Goal: Consume media (video, audio): Consume media (video, audio)

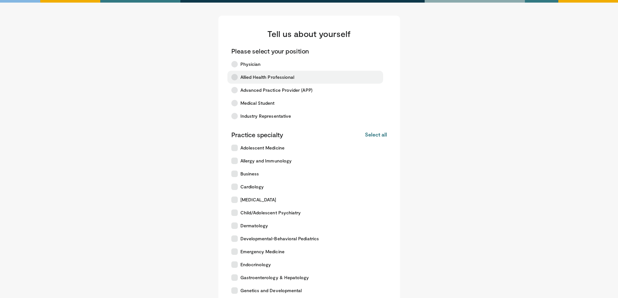
click at [304, 78] on label "Allied Health Professional" at bounding box center [305, 77] width 156 height 13
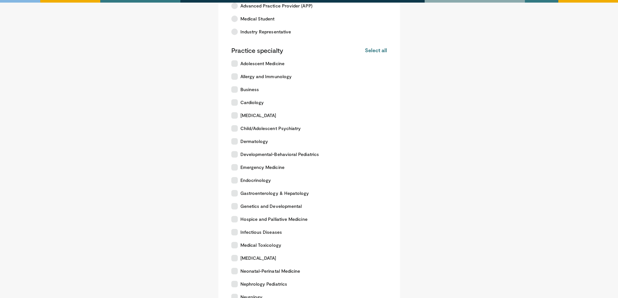
scroll to position [207, 0]
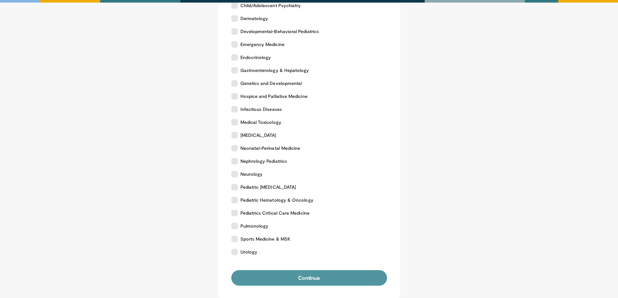
click at [304, 282] on button "Continue" at bounding box center [309, 278] width 156 height 16
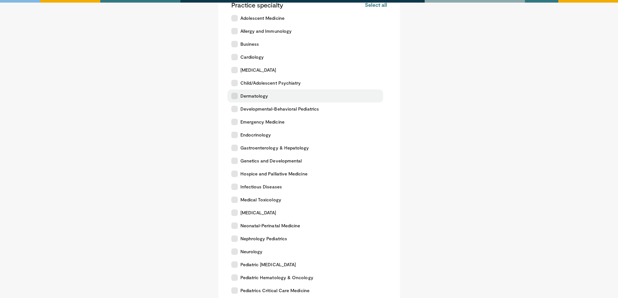
scroll to position [97, 0]
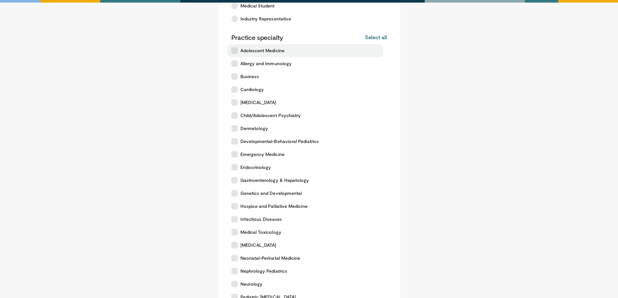
click at [267, 51] on span "Adolescent Medicine" at bounding box center [262, 50] width 44 height 6
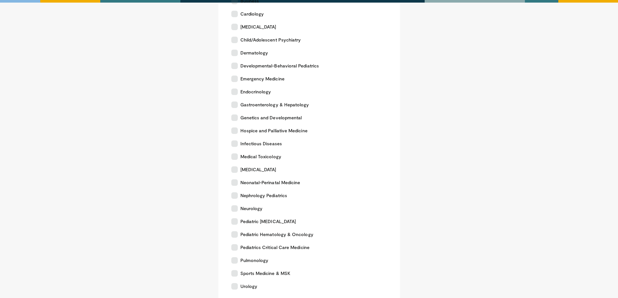
scroll to position [272, 0]
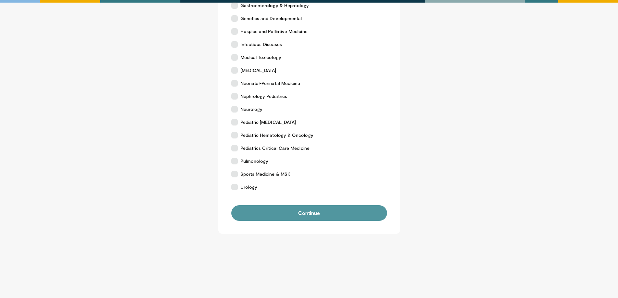
click at [295, 216] on button "Continue" at bounding box center [309, 213] width 156 height 16
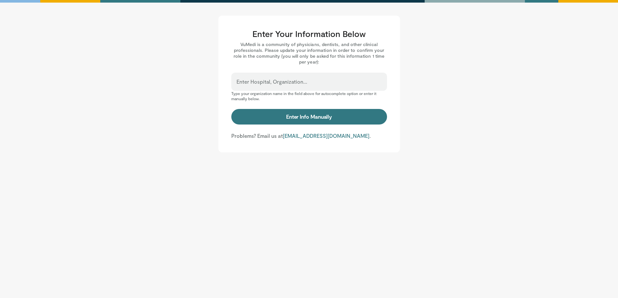
click at [303, 78] on div "Enter Hospital, Organization..." at bounding box center [309, 82] width 156 height 18
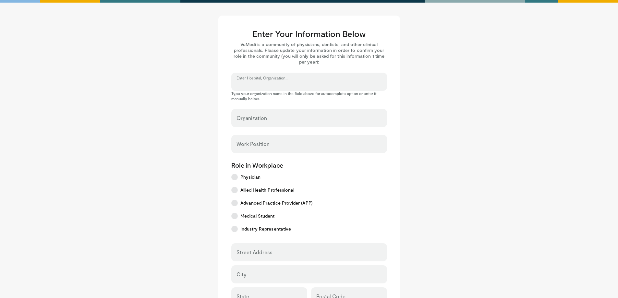
click at [303, 83] on input "Enter Hospital, Organization..." at bounding box center [309, 84] width 145 height 7
click at [310, 84] on input "Enter Hospital, Organization..." at bounding box center [309, 84] width 145 height 7
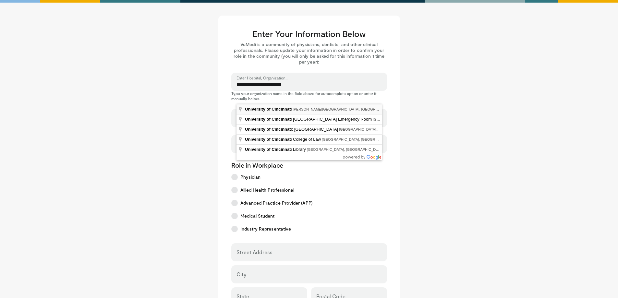
type input "**********"
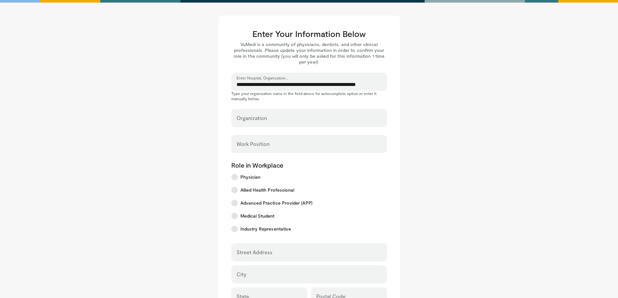
select select "**"
type input "**********"
type input "****"
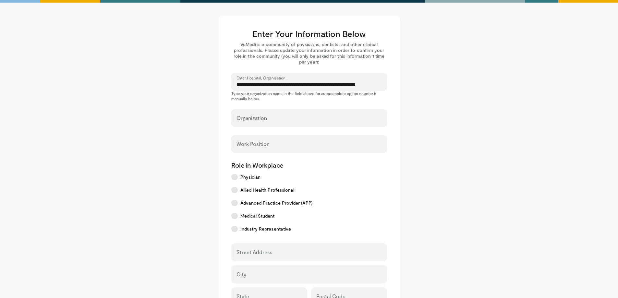
type input "*****"
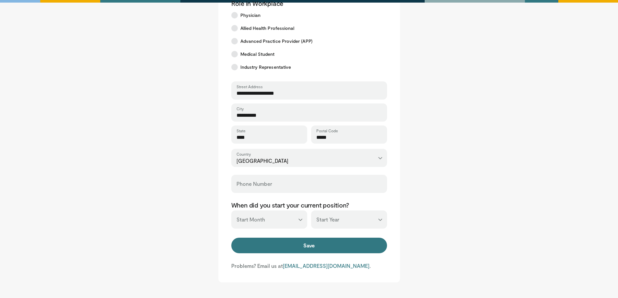
scroll to position [162, 0]
click at [296, 241] on button "Save" at bounding box center [309, 246] width 156 height 16
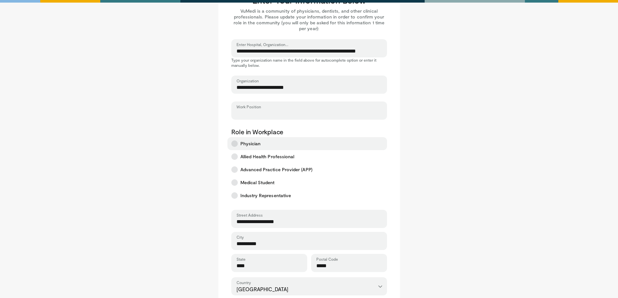
scroll to position [14, 0]
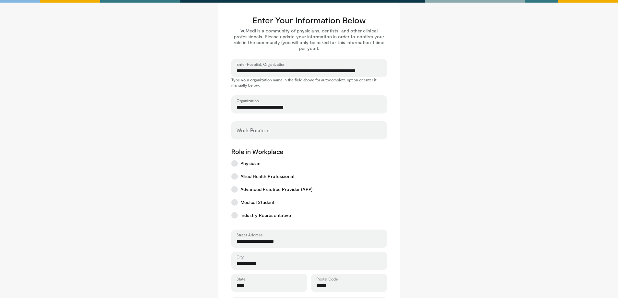
click at [267, 126] on div "Work Position" at bounding box center [309, 130] width 156 height 18
click at [268, 133] on input "Work Position" at bounding box center [309, 133] width 145 height 7
type input "*******"
click at [324, 158] on label "Physician" at bounding box center [307, 163] width 160 height 13
click at [301, 177] on label "Allied Health Professional" at bounding box center [307, 176] width 160 height 13
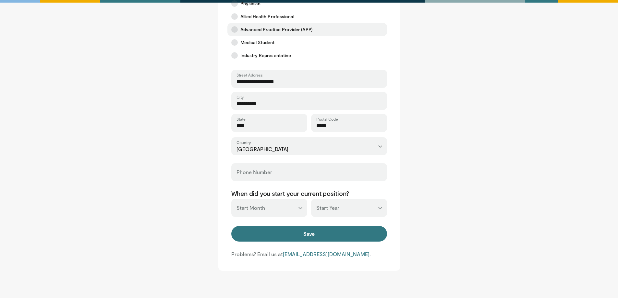
scroll to position [176, 0]
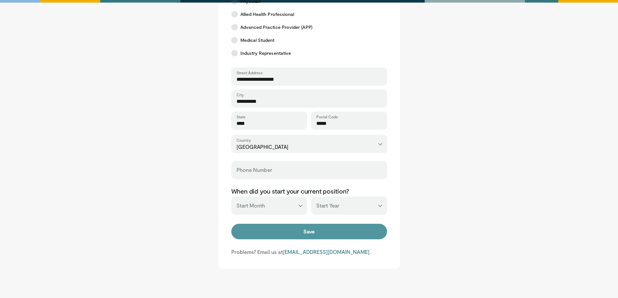
click at [301, 230] on button "Save" at bounding box center [309, 232] width 156 height 16
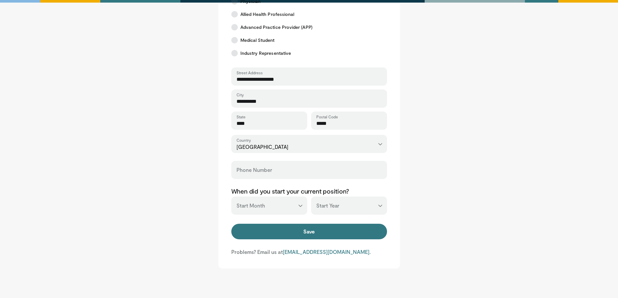
click at [288, 165] on div "Phone Number" at bounding box center [309, 170] width 156 height 18
click at [287, 176] on input "Phone Number" at bounding box center [309, 172] width 145 height 7
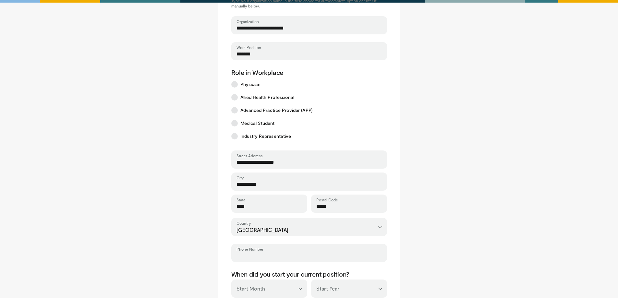
scroll to position [211, 0]
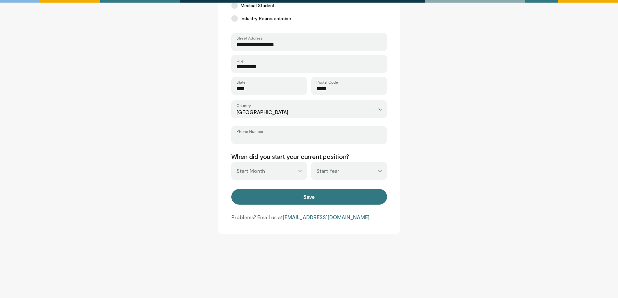
click at [362, 140] on input "Phone Number" at bounding box center [309, 138] width 145 height 7
click at [296, 136] on input "Phone Number" at bounding box center [309, 138] width 145 height 7
paste input "**********"
click at [238, 140] on input "**********" at bounding box center [309, 138] width 145 height 7
type input "**********"
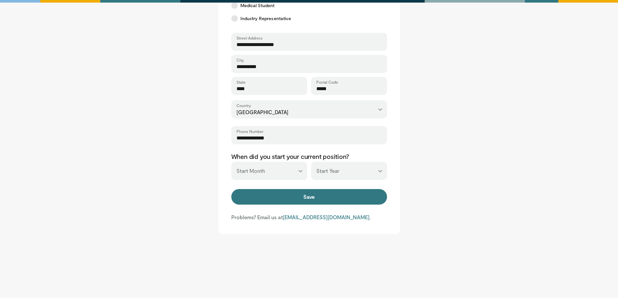
click at [271, 174] on select "*** ******* ******** ***** ***** *** **** **** ****** ********* ******* *******…" at bounding box center [269, 171] width 76 height 18
select select "*"
click at [231, 162] on select "*** ******* ******** ***** ***** *** **** **** ****** ********* ******* *******…" at bounding box center [269, 171] width 76 height 18
click at [360, 171] on select "*** **** **** **** **** **** **** **** **** **** **** **** **** **** **** **** …" at bounding box center [349, 171] width 76 height 18
select select "****"
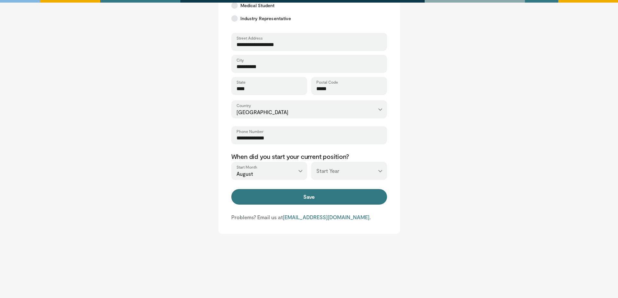
click at [311, 162] on select "*** **** **** **** **** **** **** **** **** **** **** **** **** **** **** **** …" at bounding box center [349, 171] width 76 height 18
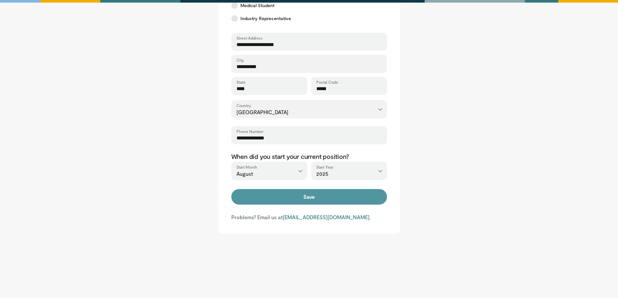
click at [338, 198] on button "Save" at bounding box center [309, 197] width 156 height 16
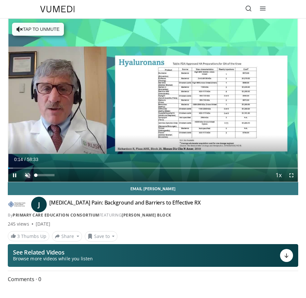
click at [29, 176] on span "Video Player" at bounding box center [27, 175] width 13 height 13
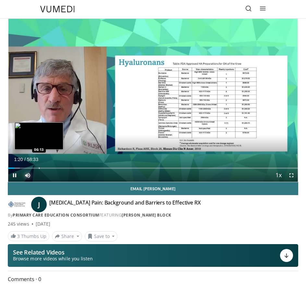
click at [39, 168] on div "Progress Bar" at bounding box center [39, 167] width 1 height 1
drag, startPoint x: 38, startPoint y: 168, endPoint x: 33, endPoint y: 167, distance: 4.7
click at [33, 167] on video-js "**********" at bounding box center [153, 100] width 290 height 163
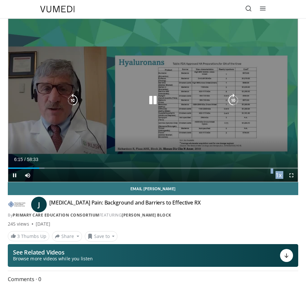
click at [74, 100] on icon "Video Player" at bounding box center [72, 100] width 13 height 13
click at [242, 103] on div "30 seconds Tap to unmute" at bounding box center [153, 100] width 290 height 163
click at [237, 102] on icon "Video Player" at bounding box center [233, 100] width 13 height 13
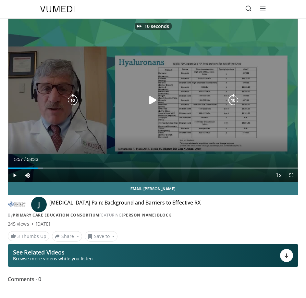
click at [192, 100] on div "Video Player" at bounding box center [153, 100] width 174 height 13
click at [149, 96] on icon "Video Player" at bounding box center [152, 100] width 13 height 13
click at [229, 100] on icon "Video Player" at bounding box center [233, 100] width 13 height 13
click at [72, 100] on icon "Video Player" at bounding box center [72, 100] width 13 height 13
click at [152, 97] on icon "Video Player" at bounding box center [152, 100] width 13 height 13
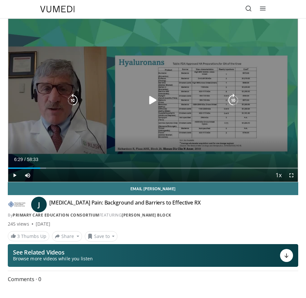
click at [155, 95] on icon "Video Player" at bounding box center [152, 100] width 13 height 13
click at [237, 101] on icon "Video Player" at bounding box center [233, 100] width 13 height 13
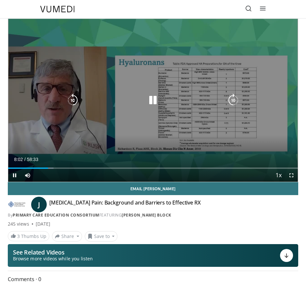
click at [235, 100] on icon "Video Player" at bounding box center [233, 100] width 13 height 13
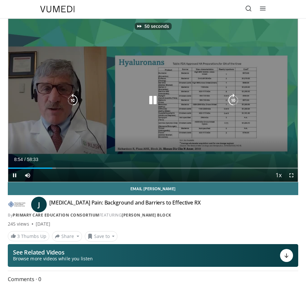
click at [235, 100] on icon "Video Player" at bounding box center [233, 100] width 13 height 13
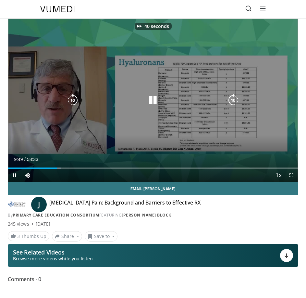
click at [235, 100] on icon "Video Player" at bounding box center [233, 100] width 13 height 13
click at [239, 96] on icon "Video Player" at bounding box center [233, 100] width 13 height 13
click at [234, 101] on icon "Video Player" at bounding box center [233, 100] width 13 height 13
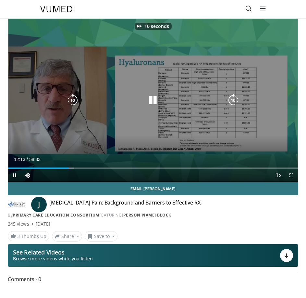
click at [235, 101] on icon "Video Player" at bounding box center [233, 100] width 13 height 13
click at [235, 96] on icon "Video Player" at bounding box center [233, 100] width 13 height 13
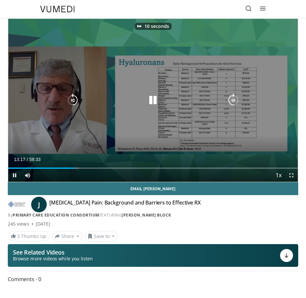
click at [235, 96] on icon "Video Player" at bounding box center [233, 100] width 13 height 13
click at [70, 98] on icon "Video Player" at bounding box center [72, 100] width 13 height 13
click at [237, 101] on icon "Video Player" at bounding box center [233, 100] width 13 height 13
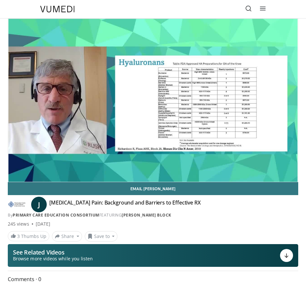
click at [228, 98] on div "20 seconds Tap to unmute" at bounding box center [153, 100] width 290 height 163
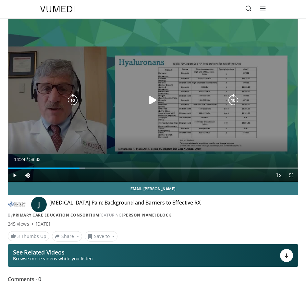
click at [230, 102] on icon "Video Player" at bounding box center [233, 100] width 13 height 13
click at [234, 98] on icon "Video Player" at bounding box center [233, 100] width 13 height 13
click at [152, 99] on icon "Video Player" at bounding box center [152, 100] width 13 height 13
click at [232, 98] on icon "Video Player" at bounding box center [233, 100] width 13 height 13
click at [235, 99] on icon "Video Player" at bounding box center [233, 100] width 13 height 13
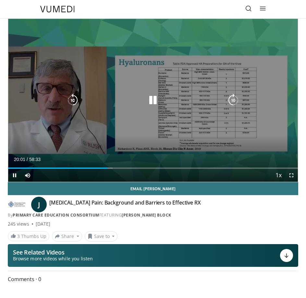
click at [230, 102] on icon "Video Player" at bounding box center [233, 100] width 13 height 13
click at [230, 104] on icon "Video Player" at bounding box center [233, 100] width 13 height 13
click at [236, 100] on icon "Video Player" at bounding box center [233, 100] width 13 height 13
click at [65, 98] on div "30 seconds Tap to unmute" at bounding box center [153, 100] width 290 height 163
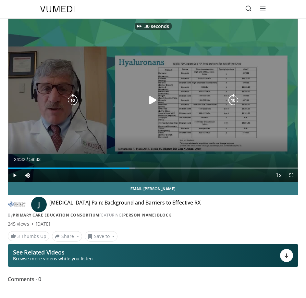
click at [69, 97] on icon "Video Player" at bounding box center [72, 100] width 13 height 13
click at [72, 97] on icon "Video Player" at bounding box center [72, 100] width 13 height 13
click at [155, 99] on icon "Video Player" at bounding box center [152, 100] width 13 height 13
click at [236, 97] on icon "Video Player" at bounding box center [233, 100] width 13 height 13
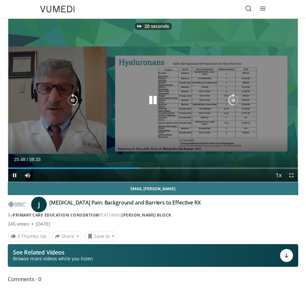
click at [236, 97] on icon "Video Player" at bounding box center [233, 100] width 13 height 13
click at [237, 98] on icon "Video Player" at bounding box center [233, 100] width 13 height 13
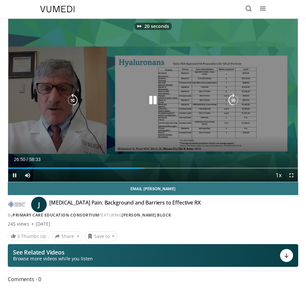
click at [237, 98] on icon "Video Player" at bounding box center [233, 100] width 13 height 13
click at [234, 99] on icon "Video Player" at bounding box center [233, 100] width 13 height 13
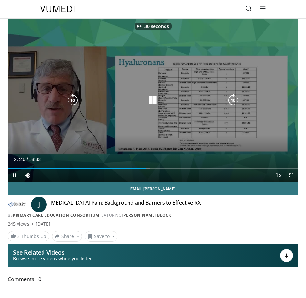
click at [234, 99] on icon "Video Player" at bounding box center [233, 100] width 13 height 13
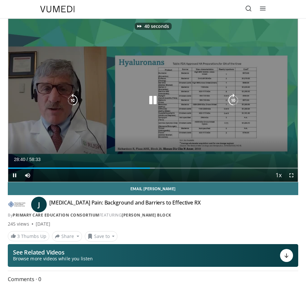
click at [234, 99] on icon "Video Player" at bounding box center [233, 100] width 13 height 13
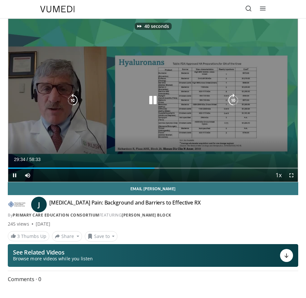
click at [234, 99] on icon "Video Player" at bounding box center [233, 100] width 13 height 13
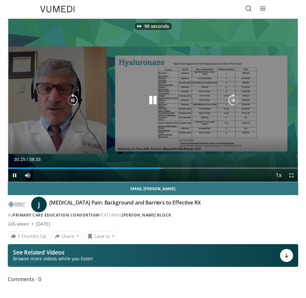
click at [234, 99] on icon "Video Player" at bounding box center [233, 100] width 13 height 13
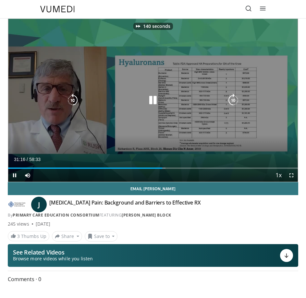
click at [234, 99] on icon "Video Player" at bounding box center [233, 100] width 13 height 13
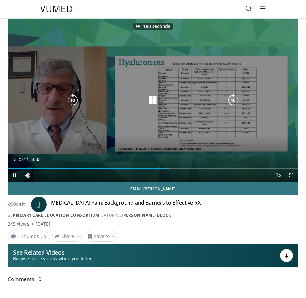
click at [234, 99] on icon "Video Player" at bounding box center [233, 100] width 13 height 13
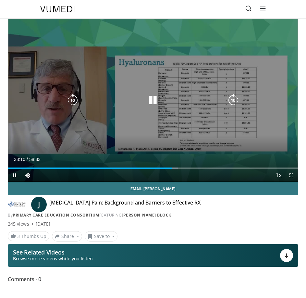
click at [232, 98] on icon "Video Player" at bounding box center [233, 100] width 13 height 13
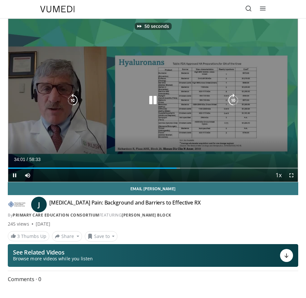
click at [232, 98] on icon "Video Player" at bounding box center [233, 100] width 13 height 13
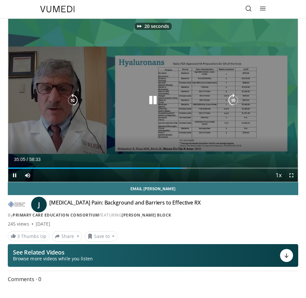
click at [232, 98] on icon "Video Player" at bounding box center [233, 100] width 13 height 13
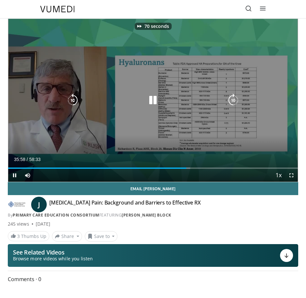
click at [232, 98] on icon "Video Player" at bounding box center [233, 100] width 13 height 13
click at [234, 101] on icon "Video Player" at bounding box center [233, 100] width 13 height 13
click at [233, 98] on icon "Video Player" at bounding box center [233, 100] width 13 height 13
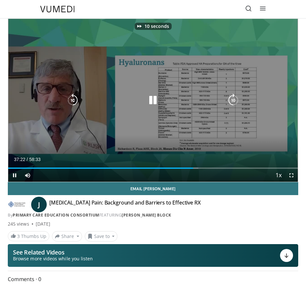
click at [233, 98] on icon "Video Player" at bounding box center [233, 100] width 13 height 13
click at [233, 100] on icon "Video Player" at bounding box center [233, 100] width 13 height 13
click at [229, 100] on icon "Video Player" at bounding box center [233, 100] width 13 height 13
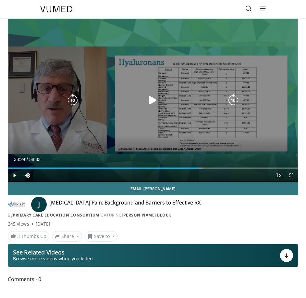
click at [139, 113] on div "20 seconds Tap to unmute" at bounding box center [153, 100] width 290 height 163
click at [232, 101] on icon "Video Player" at bounding box center [233, 100] width 13 height 13
click at [232, 100] on icon "Video Player" at bounding box center [233, 100] width 13 height 13
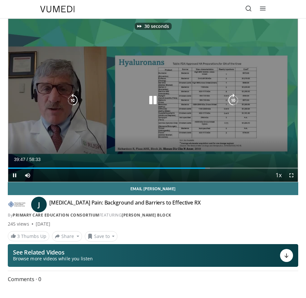
click at [232, 100] on icon "Video Player" at bounding box center [233, 100] width 13 height 13
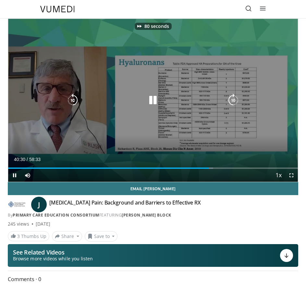
click at [232, 100] on icon "Video Player" at bounding box center [233, 100] width 13 height 13
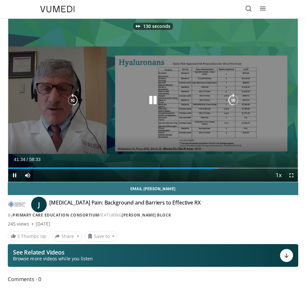
click at [232, 100] on icon "Video Player" at bounding box center [233, 100] width 13 height 13
click at [71, 100] on icon "Video Player" at bounding box center [72, 100] width 13 height 13
click at [159, 106] on icon "Video Player" at bounding box center [152, 100] width 13 height 13
